Goal: Task Accomplishment & Management: Manage account settings

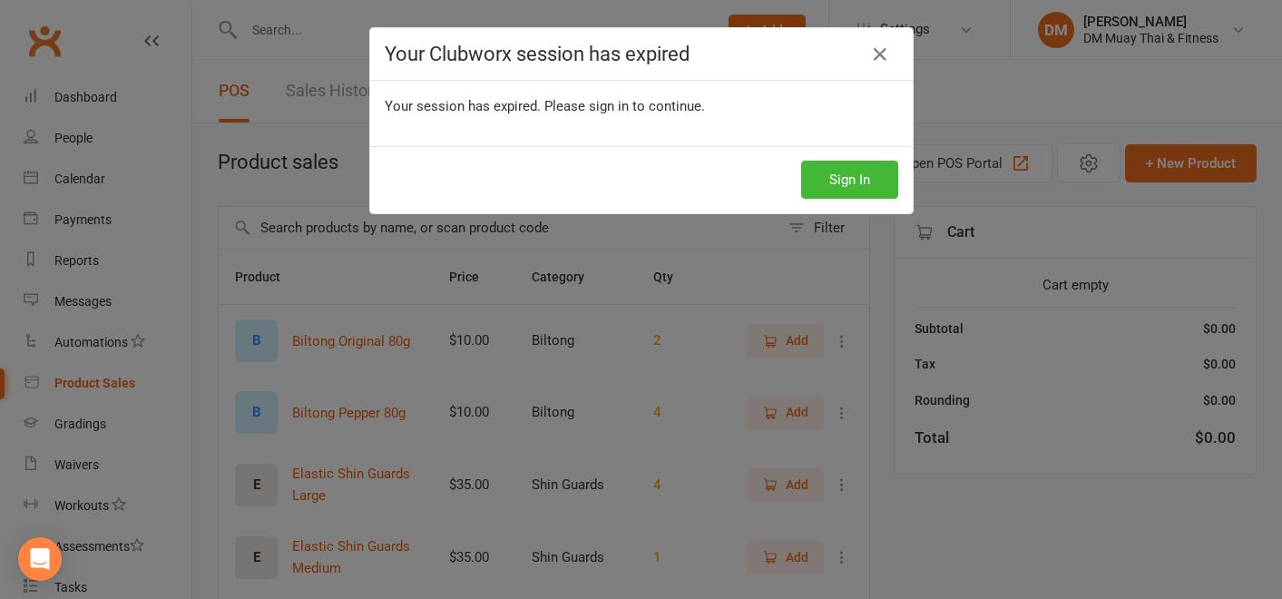
select select "100"
click at [853, 171] on button "Sign In" at bounding box center [849, 180] width 97 height 38
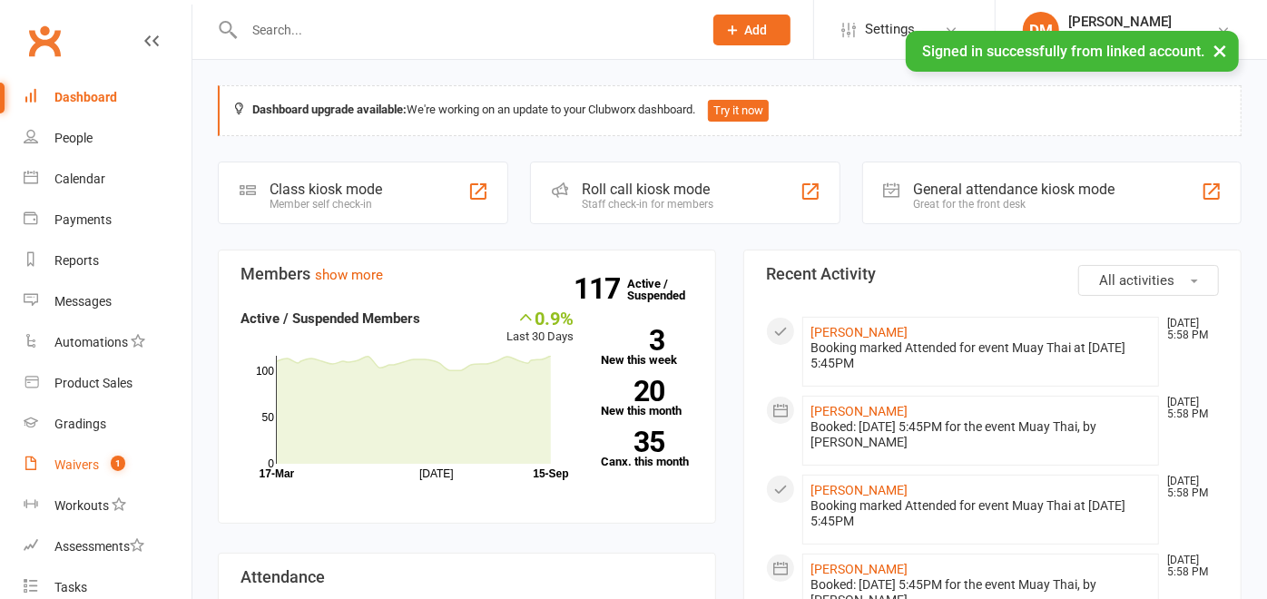
click at [74, 461] on div "Waivers" at bounding box center [76, 464] width 44 height 15
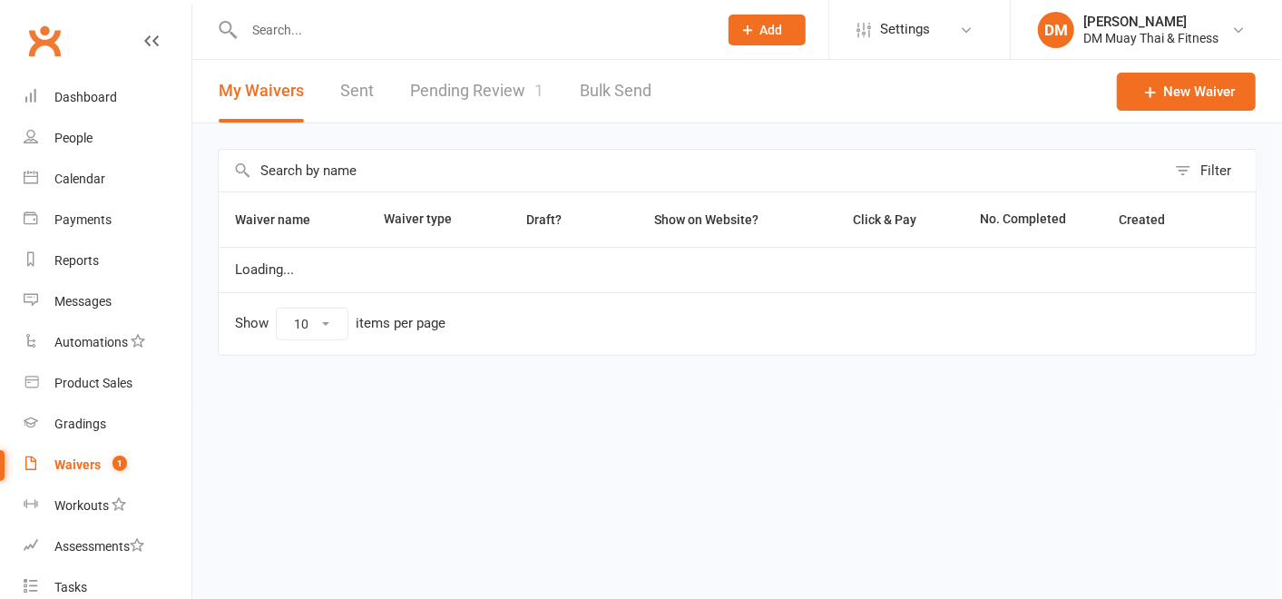
select select "25"
click at [454, 82] on link "Pending Review 1" at bounding box center [476, 91] width 133 height 63
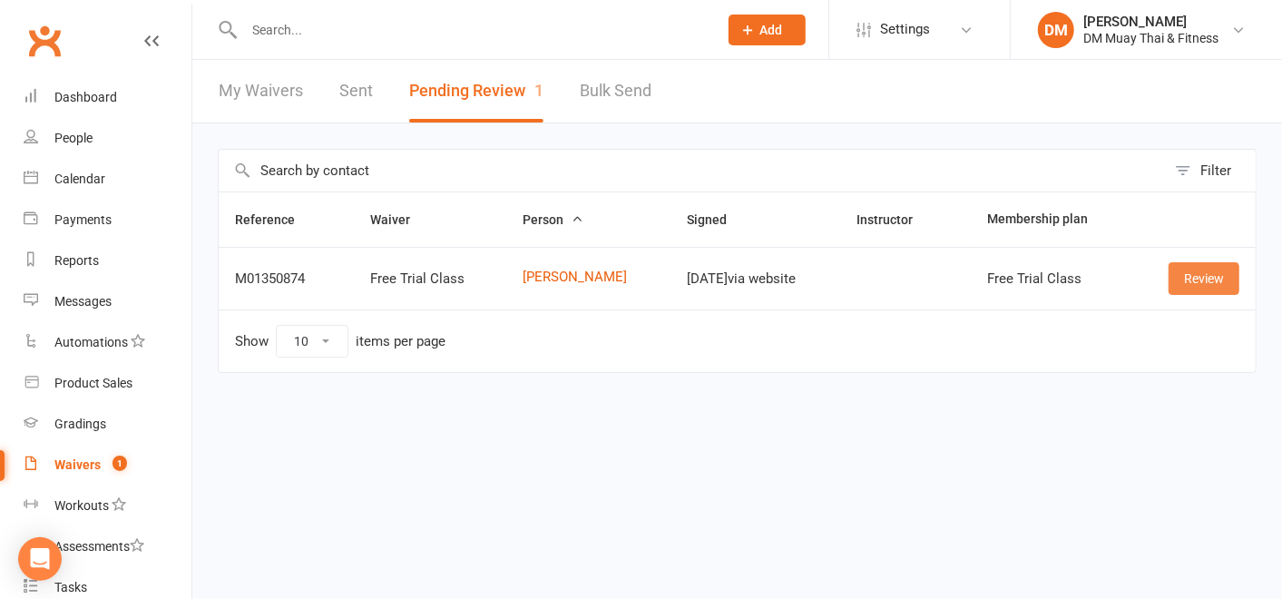
click at [1198, 269] on link "Review" at bounding box center [1204, 278] width 71 height 33
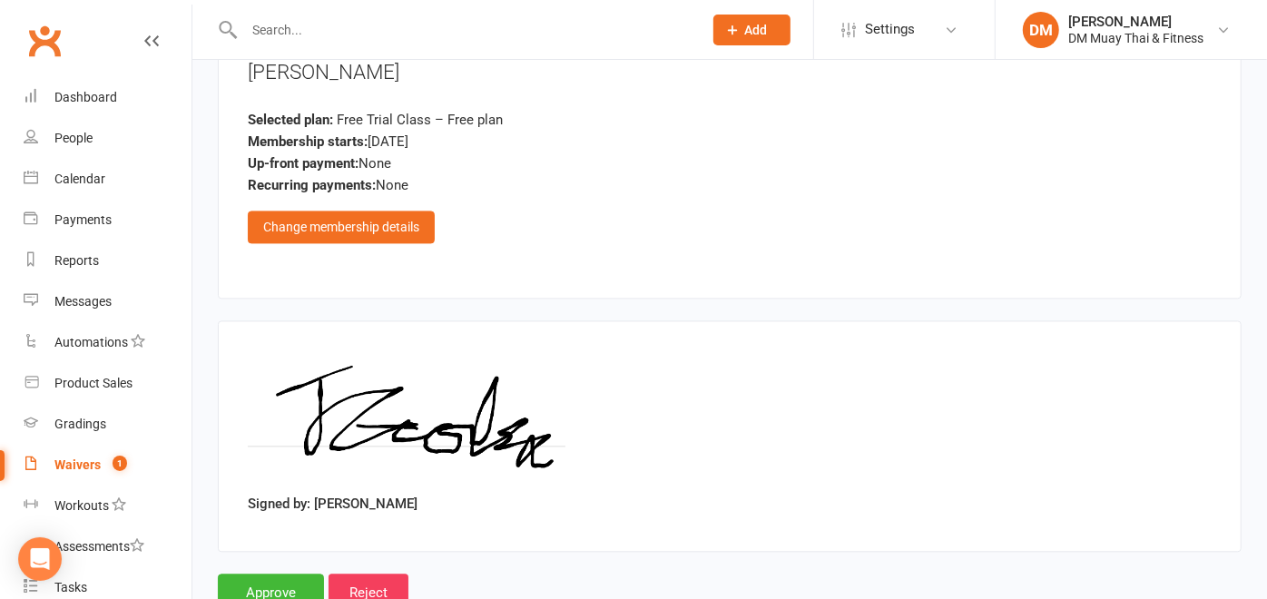
scroll to position [2340, 0]
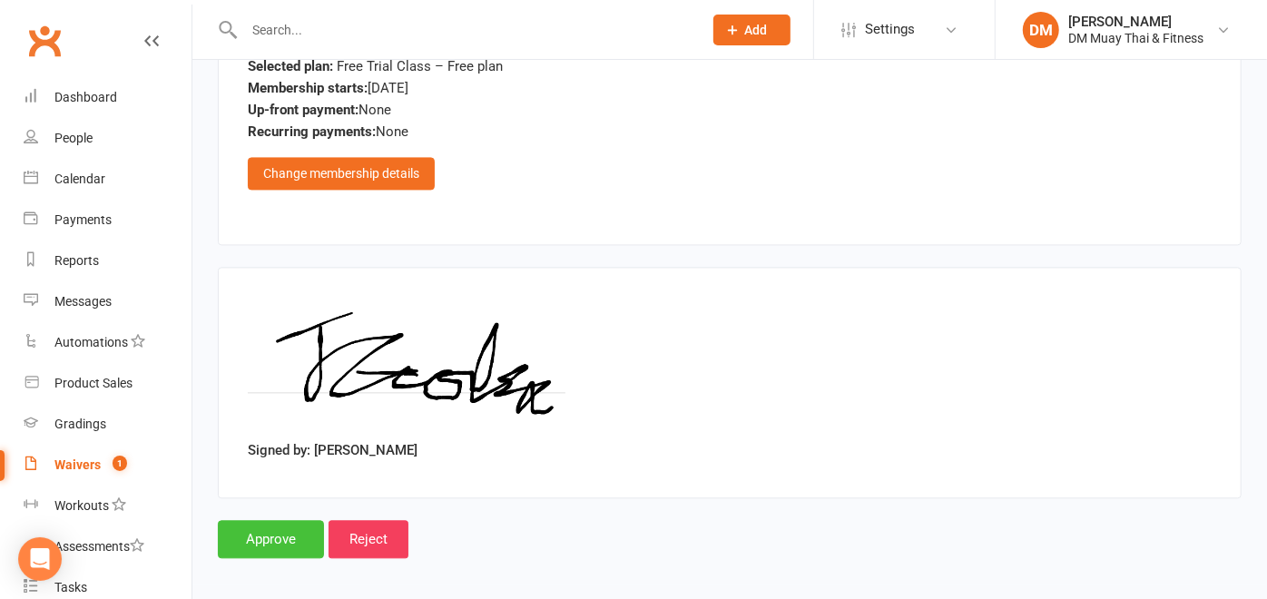
click at [298, 525] on input "Approve" at bounding box center [271, 539] width 106 height 38
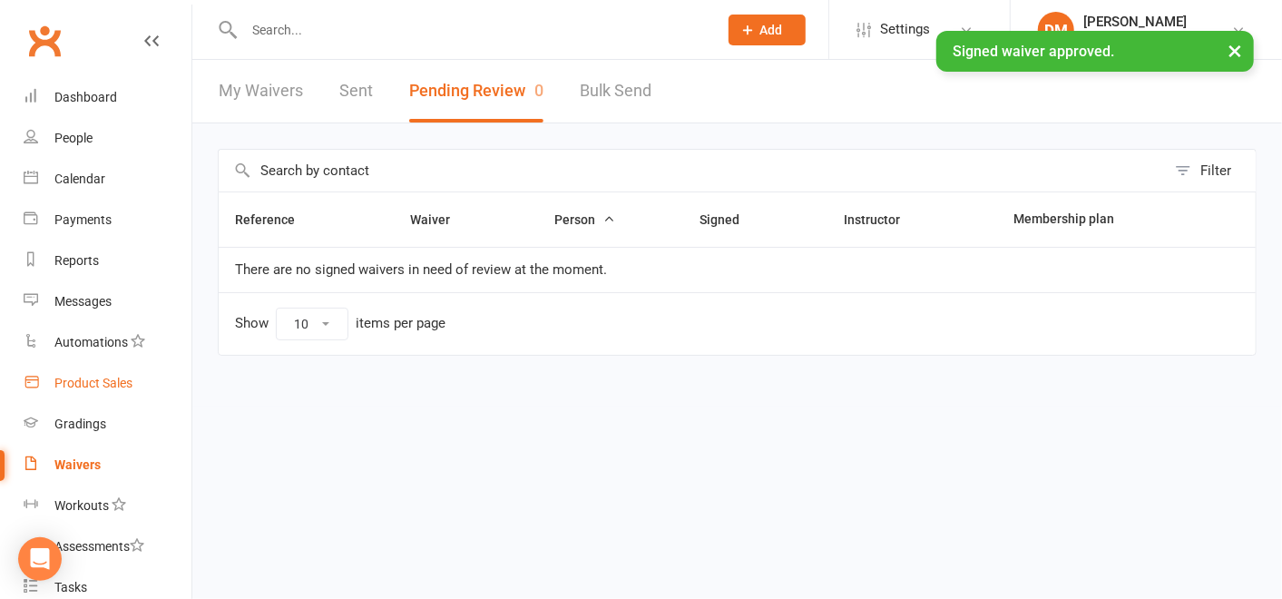
click at [58, 378] on div "Product Sales" at bounding box center [93, 383] width 78 height 15
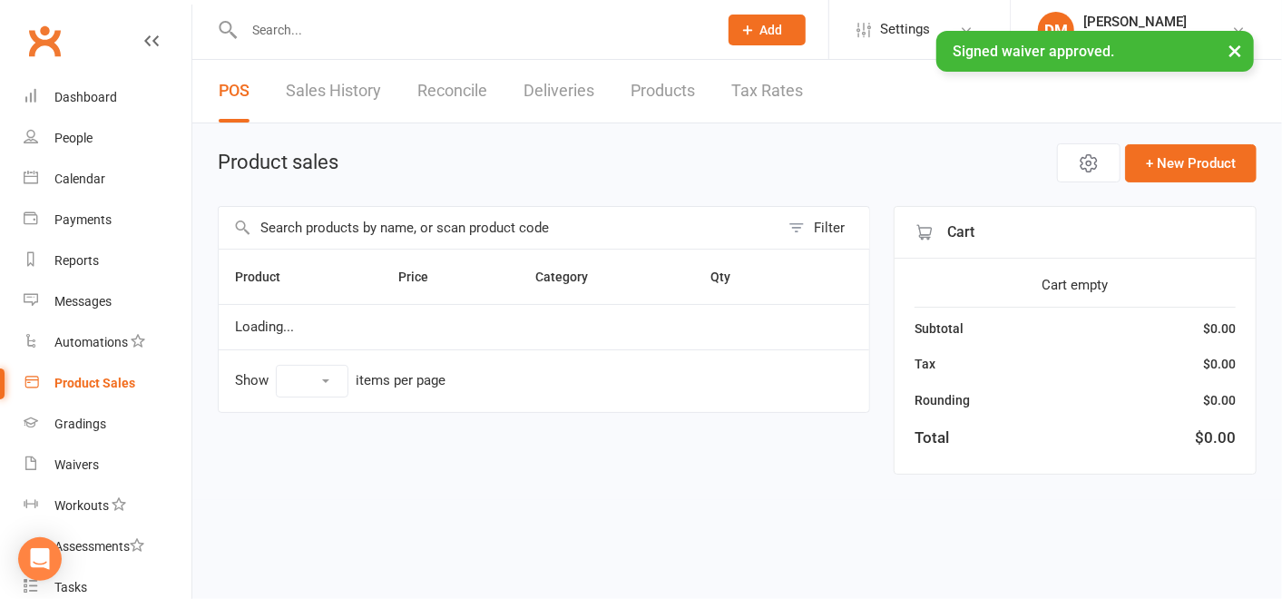
select select "100"
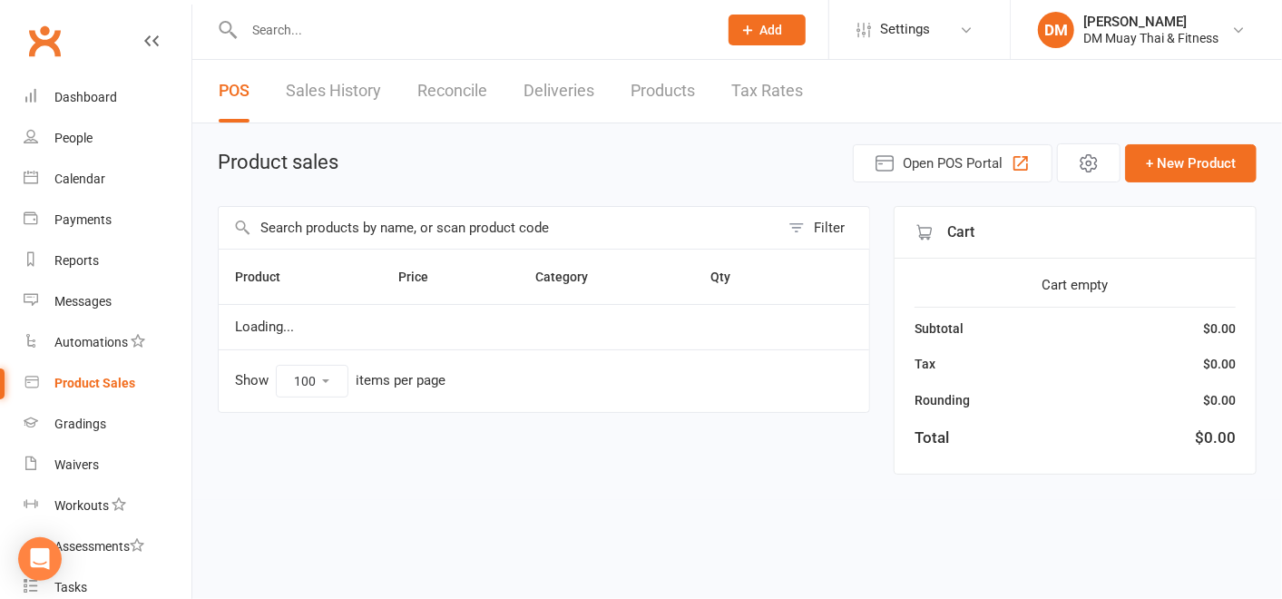
click at [425, 83] on link "Reconcile" at bounding box center [452, 91] width 70 height 63
